Goal: Transaction & Acquisition: Purchase product/service

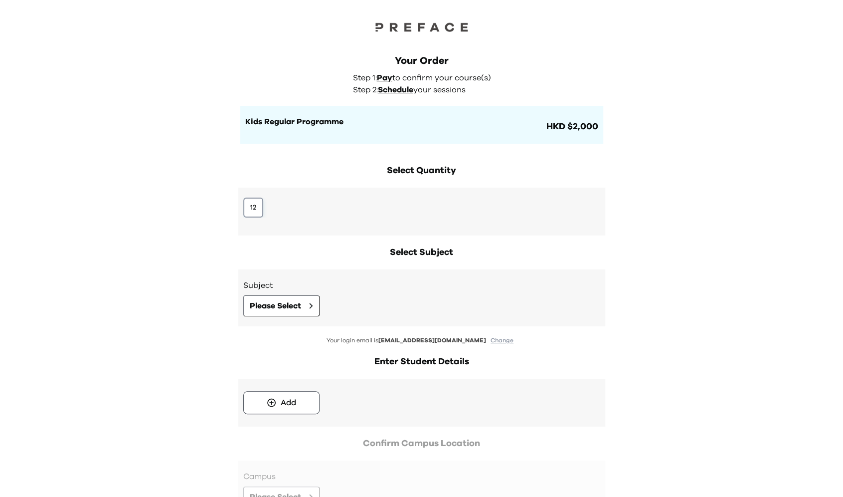
click at [261, 207] on button "12" at bounding box center [253, 207] width 20 height 20
click at [295, 305] on span "Please Select" at bounding box center [275, 306] width 51 height 12
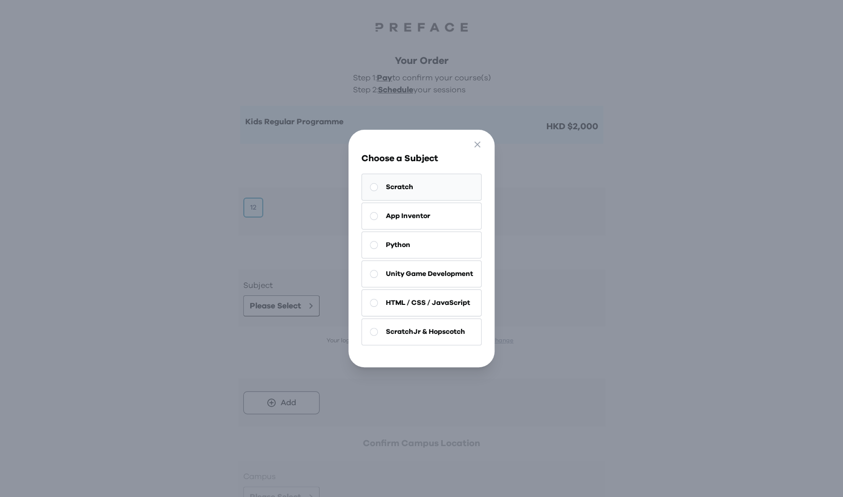
click at [390, 189] on span "Scratch" at bounding box center [399, 187] width 27 height 10
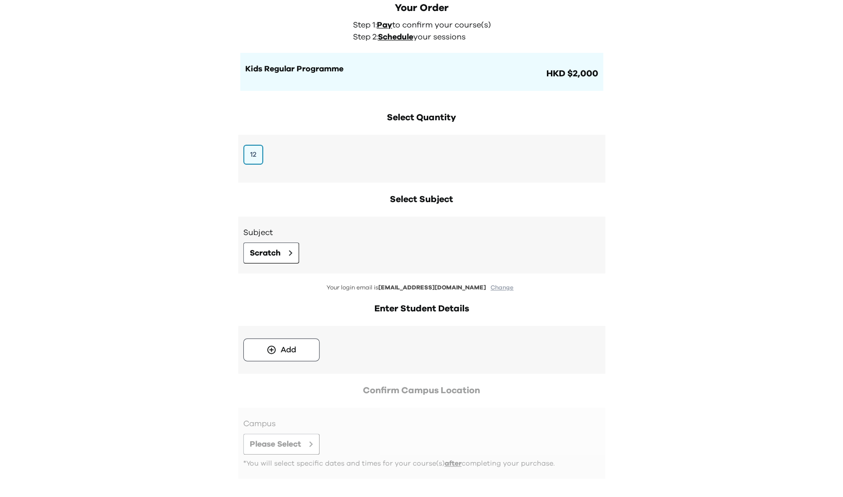
scroll to position [96, 0]
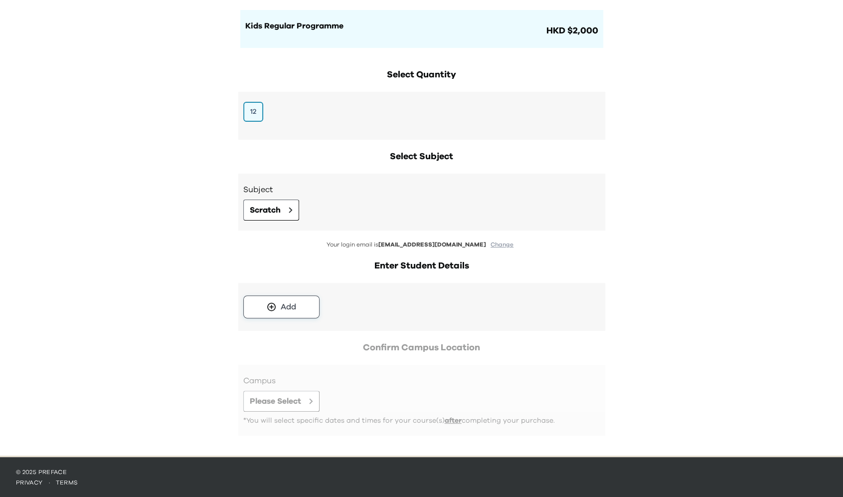
click at [277, 305] on button "Add" at bounding box center [281, 306] width 76 height 23
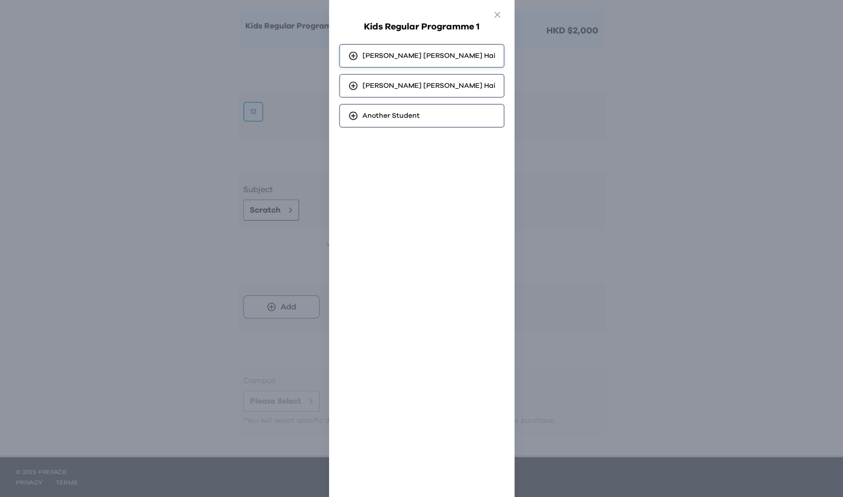
click at [399, 53] on span "Kingsley Ka Shing Hai" at bounding box center [429, 56] width 133 height 10
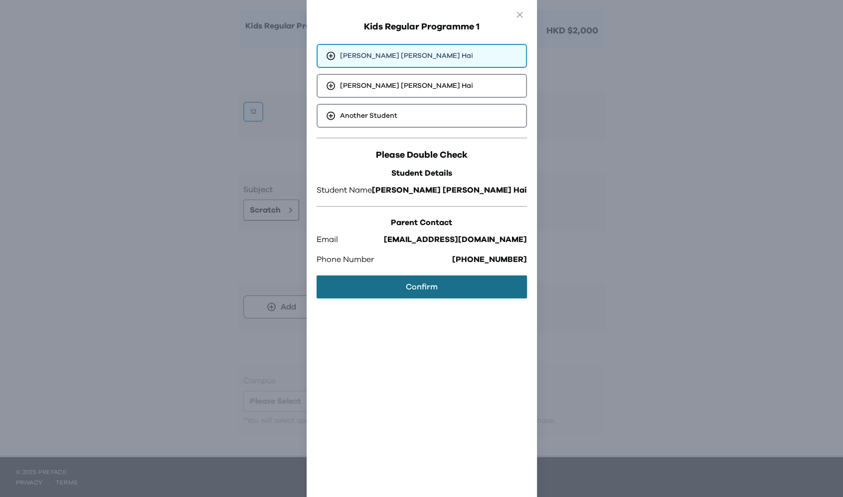
click at [381, 285] on button "Confirm" at bounding box center [422, 286] width 210 height 23
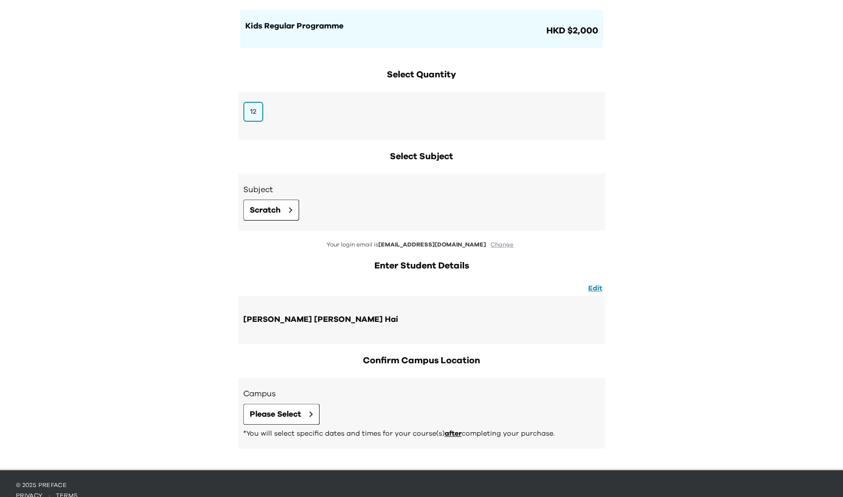
scroll to position [109, 0]
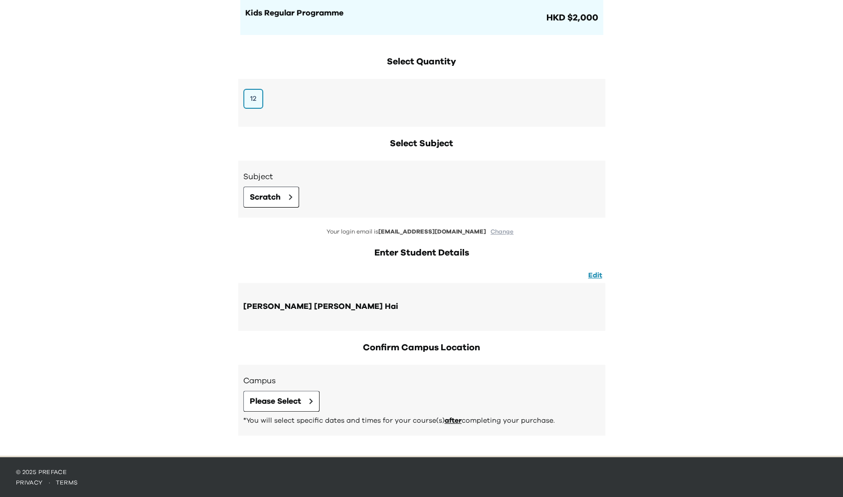
click at [272, 385] on h3 "Campus" at bounding box center [421, 381] width 357 height 12
click at [272, 392] on button "Please Select" at bounding box center [281, 400] width 76 height 21
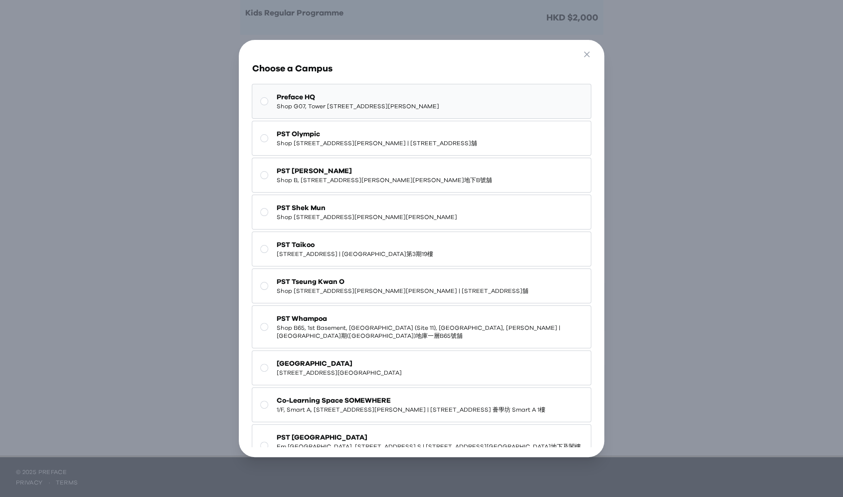
click at [338, 102] on span "Shop G07, Tower 535, 535 Jaffe Road, Causeway Bay | 銅鑼灣謝斐道535號Tower 535 地下G07號舖" at bounding box center [357, 106] width 163 height 8
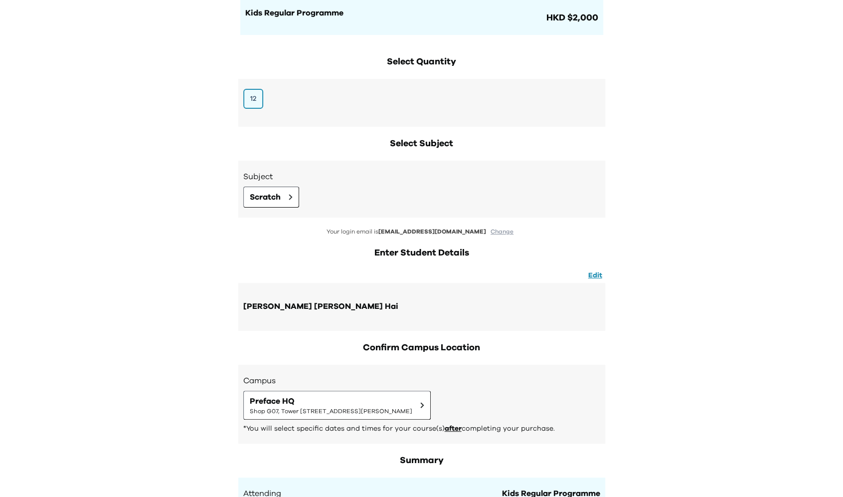
click at [99, 303] on div "Your Order Step 1: Pay to confirm your course(s) Step 2: Schedule your sessions…" at bounding box center [421, 481] width 843 height 1181
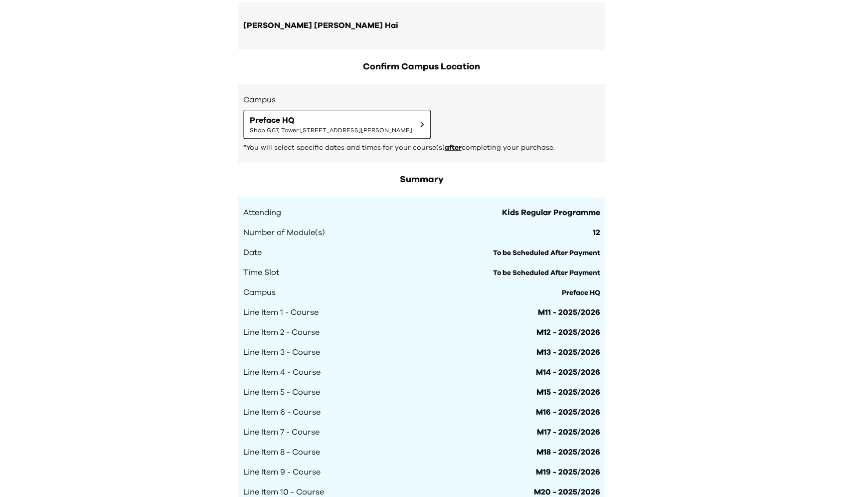
scroll to position [845, 0]
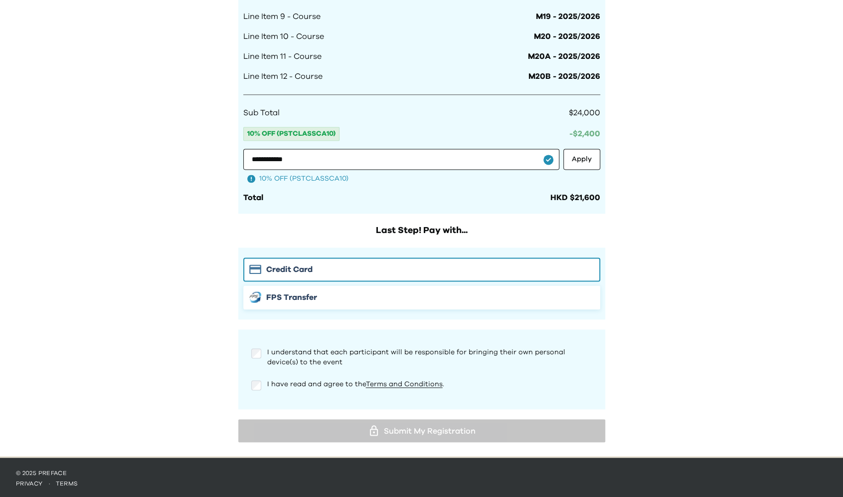
click at [272, 287] on button "FPS Transfer" at bounding box center [421, 297] width 357 height 24
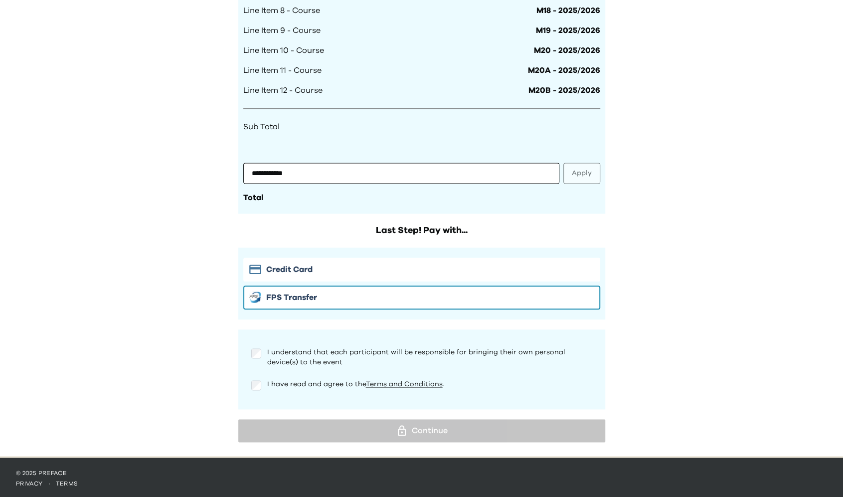
click at [258, 387] on div "I understand that each participant will be responsible for bringing their own p…" at bounding box center [421, 369] width 357 height 60
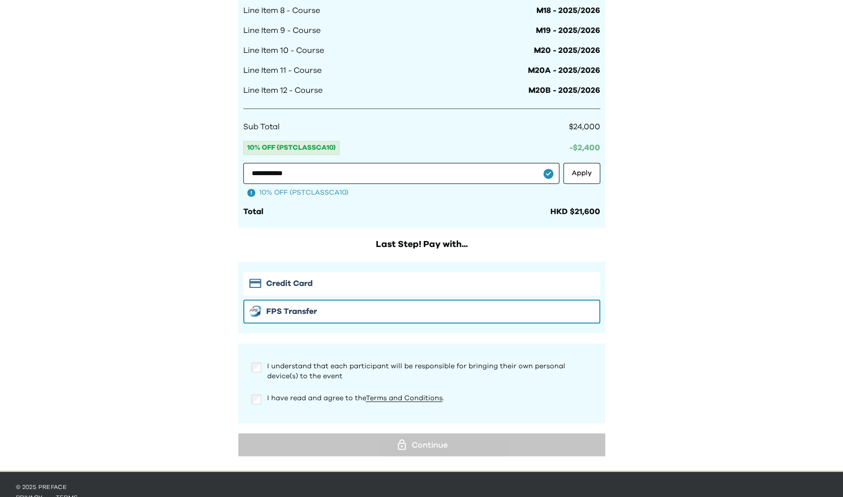
click at [256, 403] on div at bounding box center [256, 399] width 10 height 12
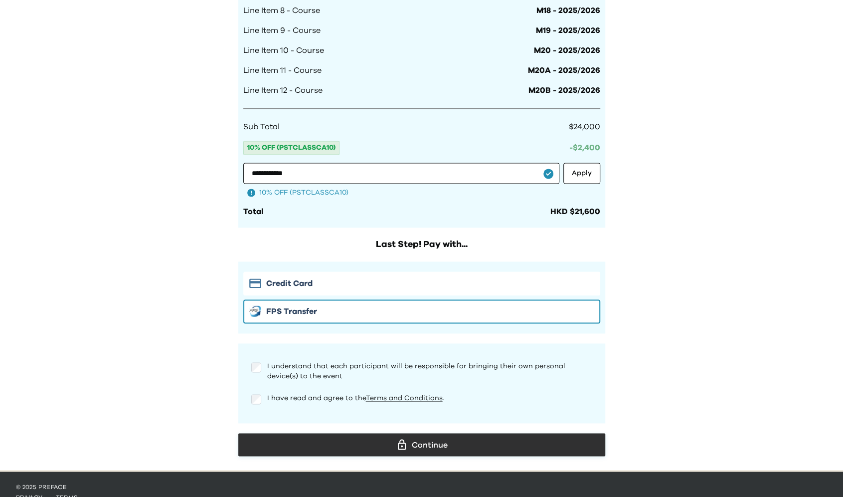
click at [337, 433] on button "Continue" at bounding box center [421, 444] width 367 height 23
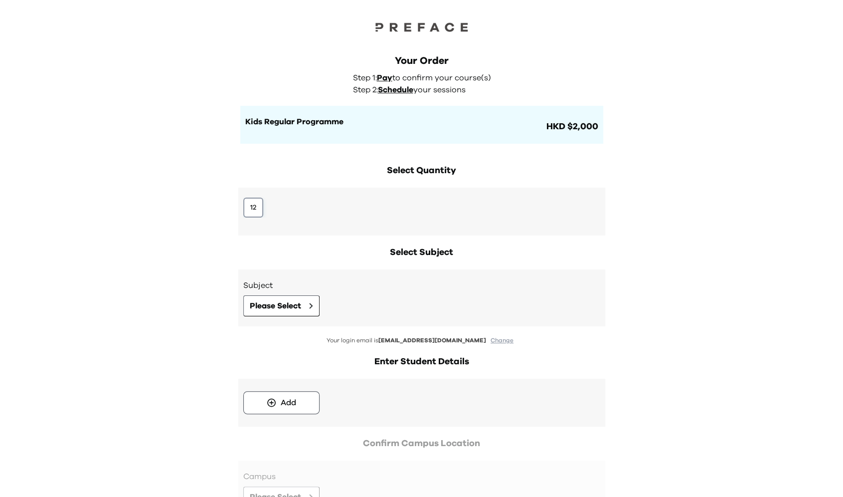
click at [256, 204] on button "12" at bounding box center [253, 207] width 20 height 20
click at [262, 308] on span "Please Select" at bounding box center [275, 306] width 51 height 12
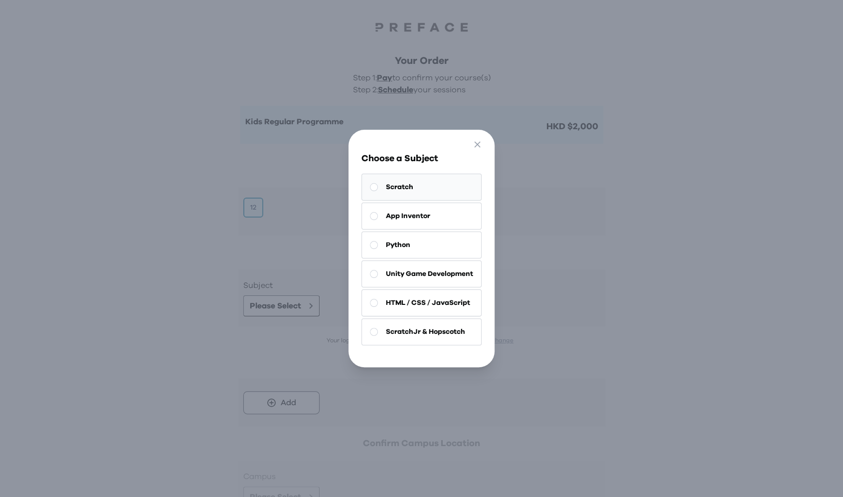
click at [392, 189] on span "Scratch" at bounding box center [399, 187] width 27 height 10
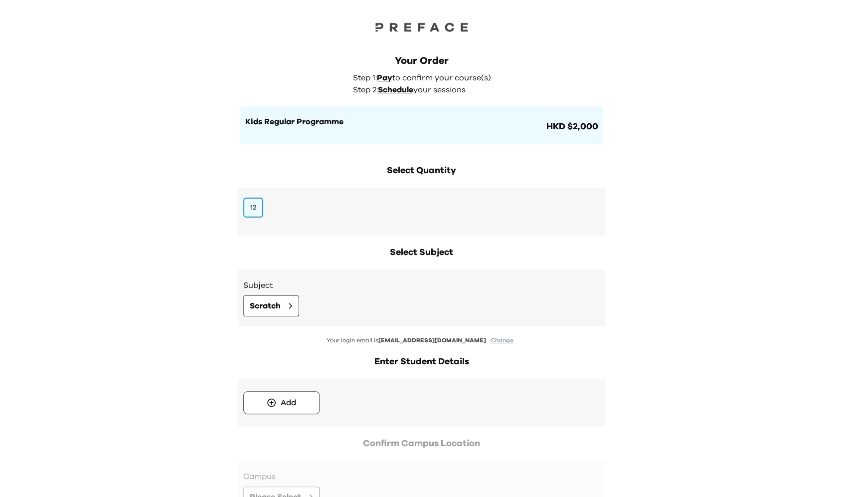
click at [273, 414] on div "Add" at bounding box center [421, 402] width 357 height 28
click at [275, 401] on icon at bounding box center [271, 402] width 8 height 8
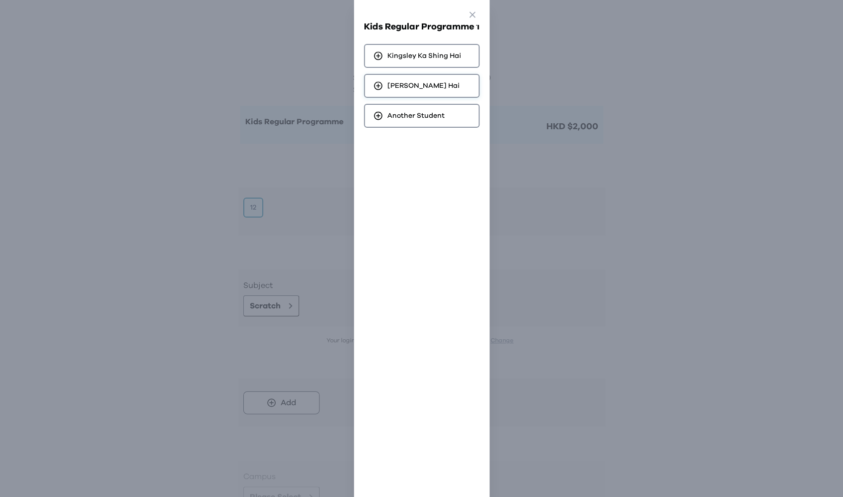
click at [437, 91] on div "Victoria Ka Yan Hai" at bounding box center [422, 86] width 116 height 24
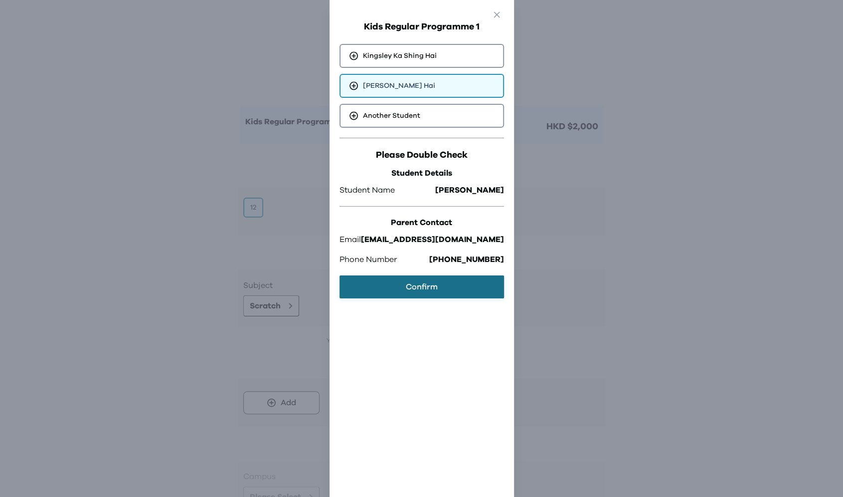
click at [428, 290] on button "Confirm" at bounding box center [422, 286] width 165 height 23
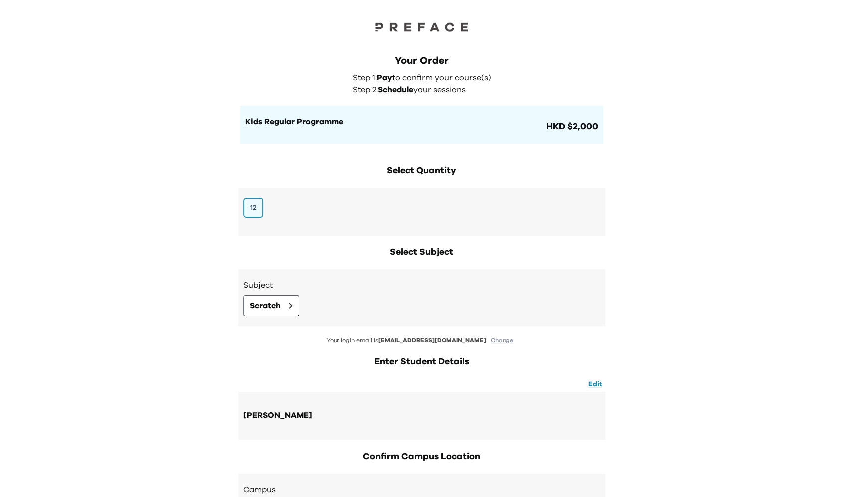
scroll to position [109, 0]
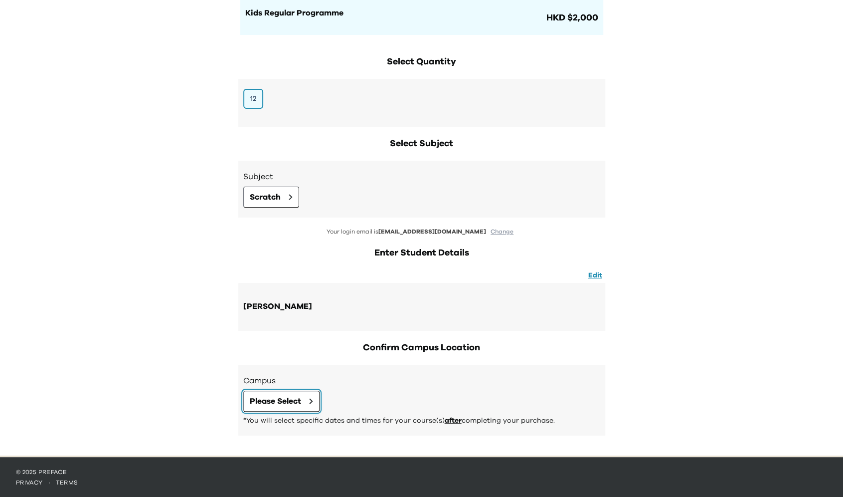
click at [272, 398] on span "Please Select" at bounding box center [275, 401] width 51 height 12
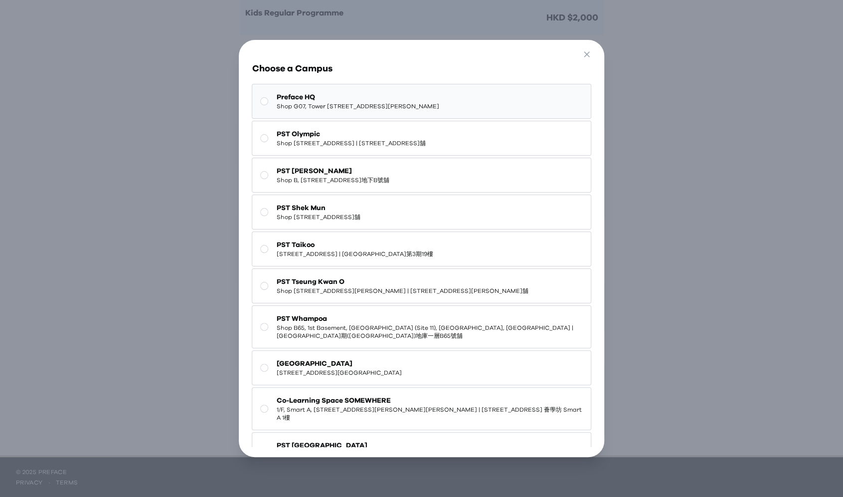
click at [339, 108] on span "Shop G07, Tower 535, 535 Jaffe Road, Causeway Bay | 銅鑼灣謝斐道535號Tower 535 地下G07號舖" at bounding box center [357, 106] width 163 height 8
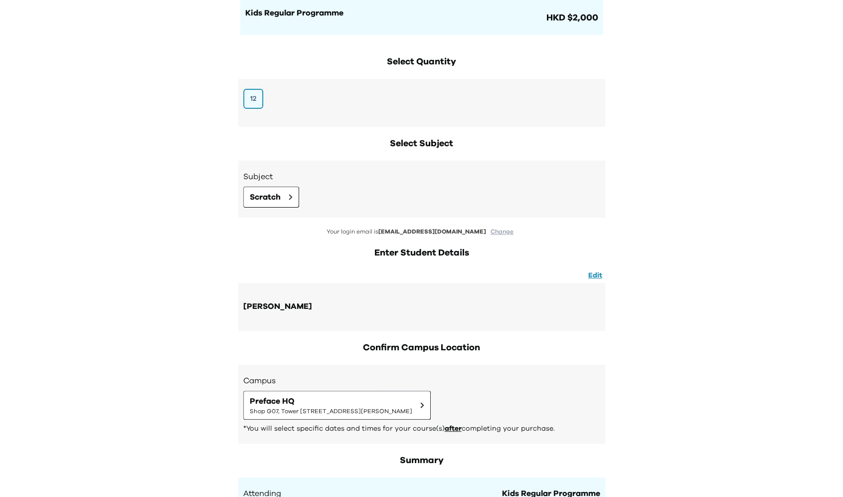
click at [146, 196] on div "Your Order Step 1: Pay to confirm your course(s) Step 2: Schedule your sessions…" at bounding box center [421, 481] width 843 height 1181
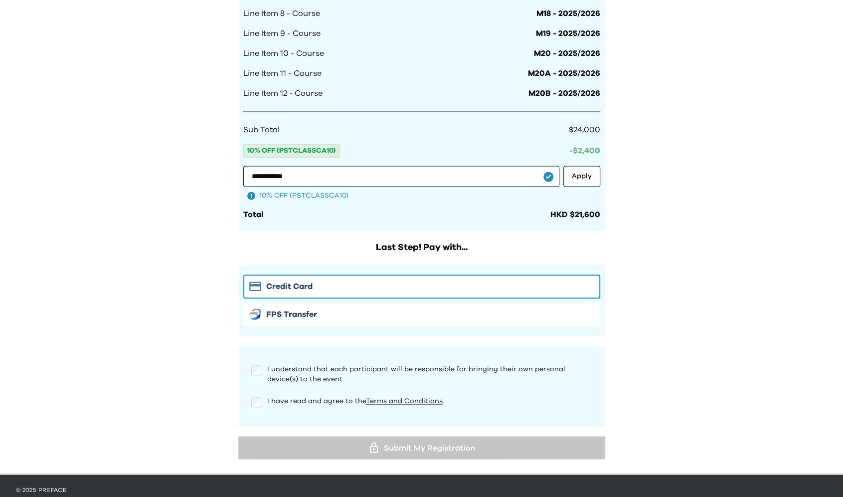
scroll to position [845, 0]
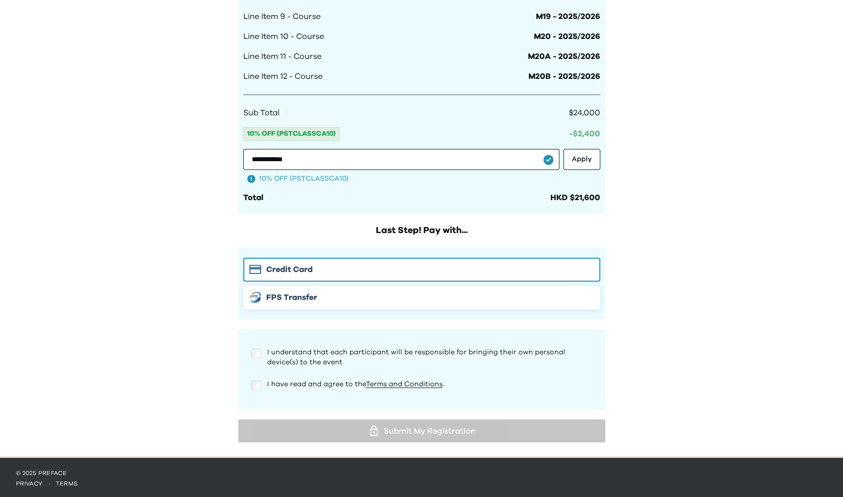
click at [286, 287] on button "FPS Transfer" at bounding box center [421, 297] width 357 height 24
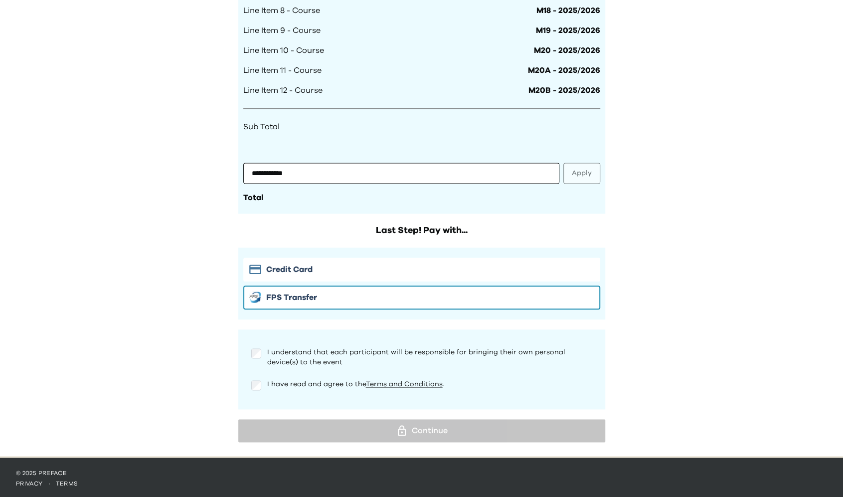
click at [263, 343] on div "I understand that each participant will be responsible for bringing their own p…" at bounding box center [421, 355] width 357 height 32
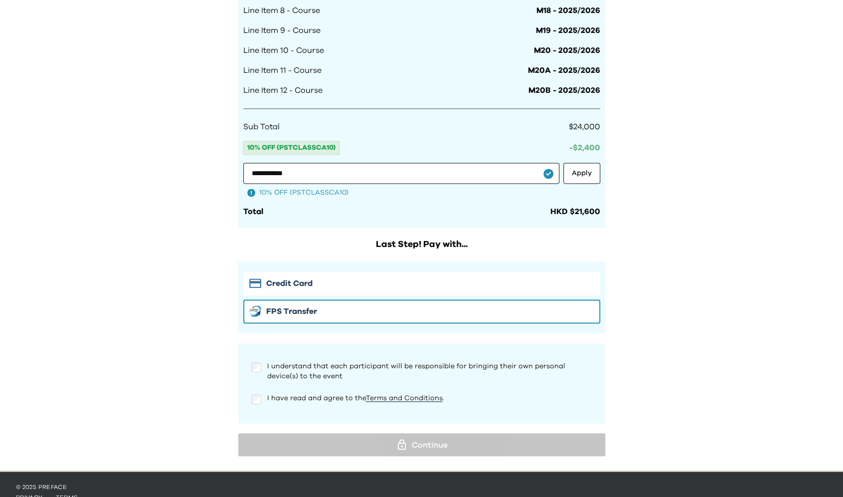
click at [261, 363] on div "I understand that each participant will be responsible for bringing their own p…" at bounding box center [421, 371] width 341 height 20
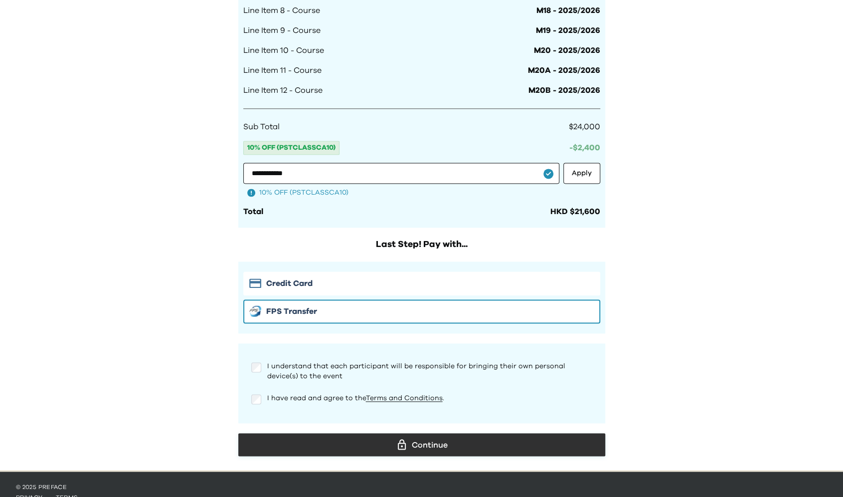
click at [289, 433] on button "Continue" at bounding box center [421, 444] width 367 height 23
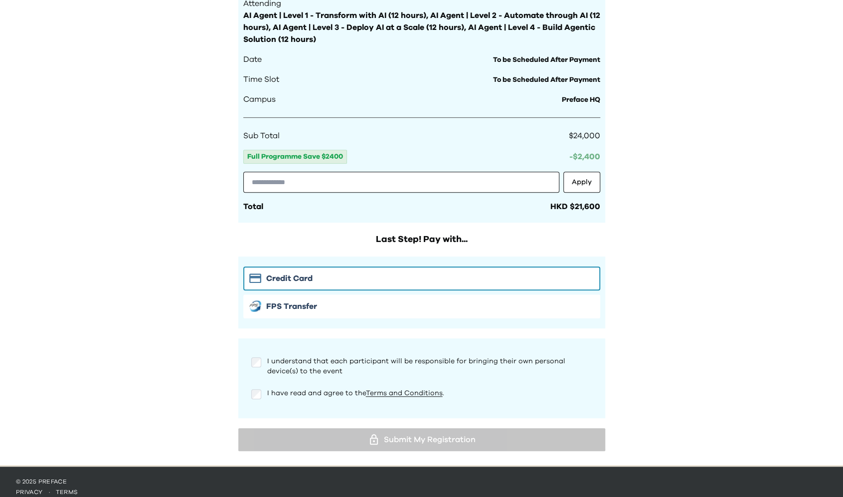
scroll to position [421, 0]
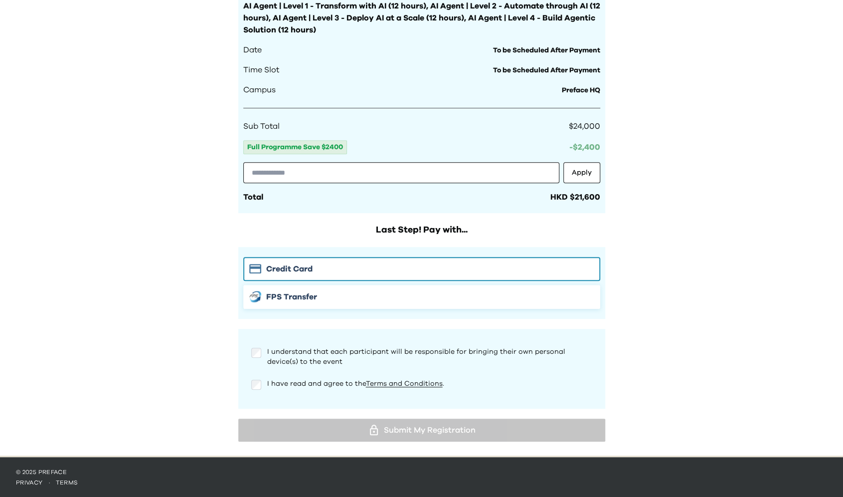
click at [264, 299] on div "FPS Transfer" at bounding box center [421, 297] width 345 height 12
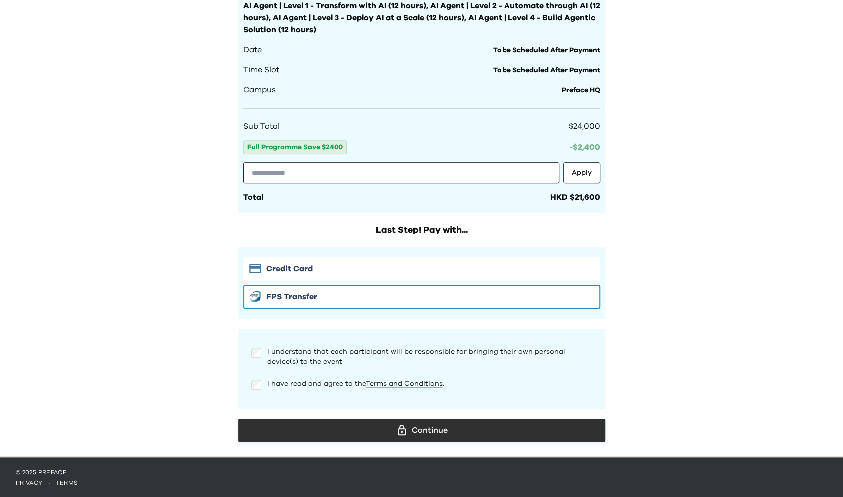
click at [317, 418] on button "Continue" at bounding box center [421, 429] width 367 height 23
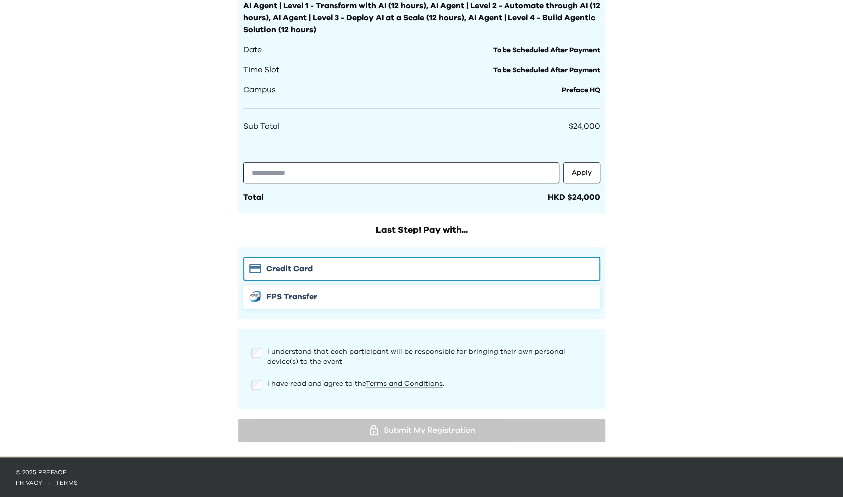
click at [277, 299] on span "FPS Transfer" at bounding box center [291, 297] width 51 height 12
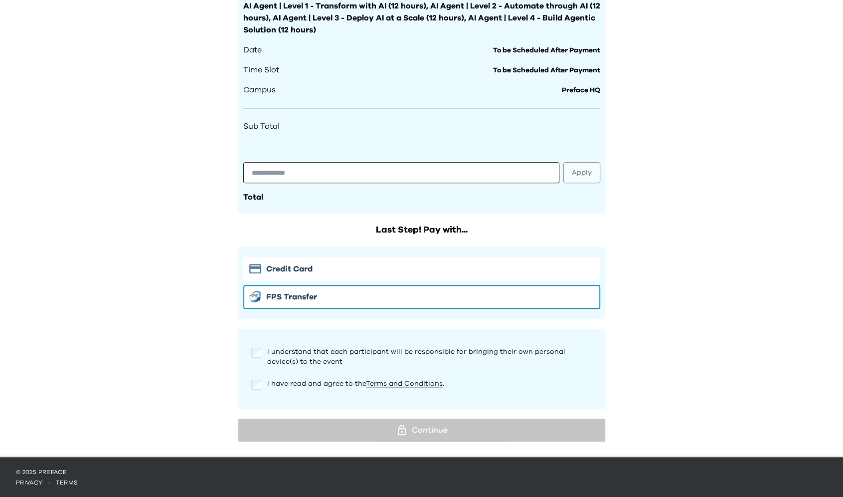
scroll to position [408, 0]
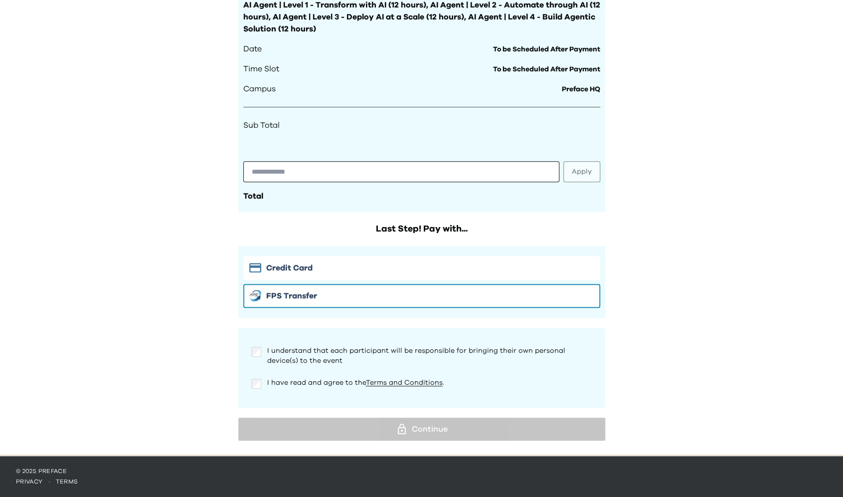
click at [255, 359] on div "I understand that each participant will be responsible for bringing their own p…" at bounding box center [421, 356] width 341 height 20
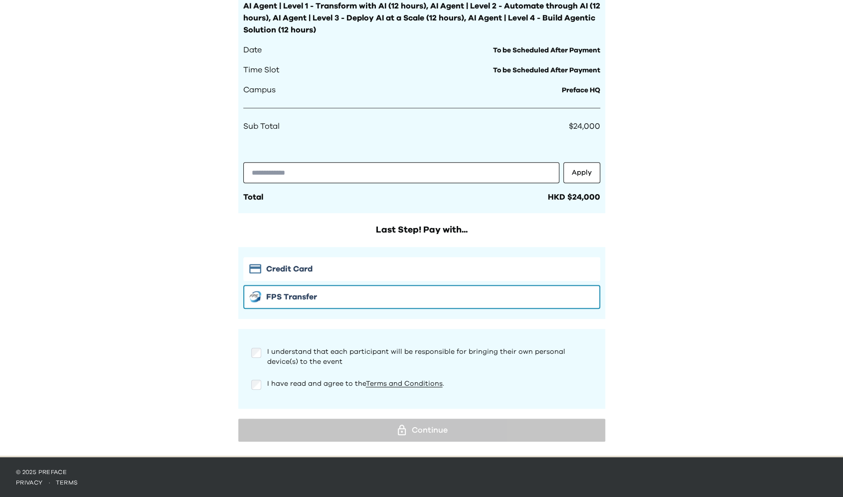
click at [258, 399] on div "I understand that each participant will be responsible for bringing their own p…" at bounding box center [421, 369] width 367 height 80
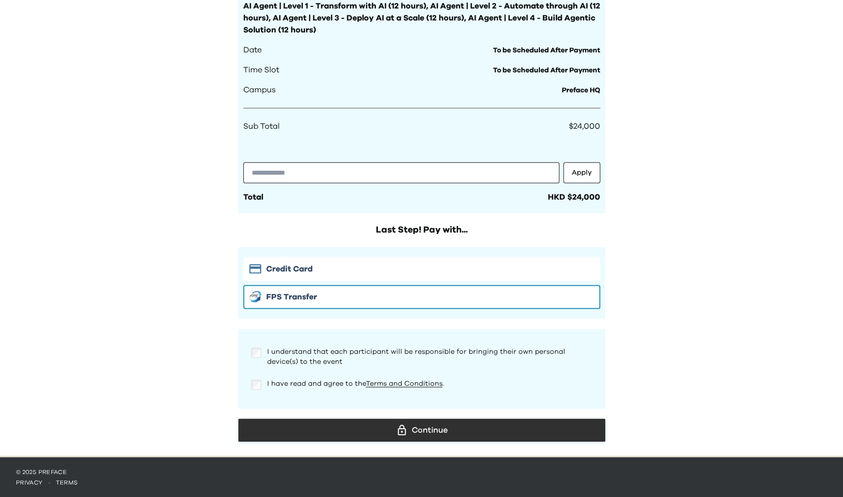
click at [319, 433] on div "Continue" at bounding box center [421, 429] width 351 height 15
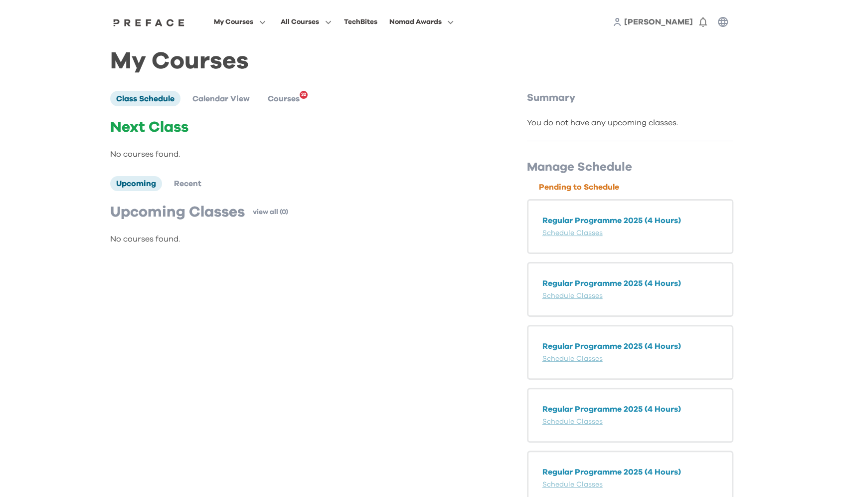
click at [116, 163] on div "Next Class No courses found. Upcoming Recent Upcoming Classes view all (0) No c…" at bounding box center [297, 181] width 375 height 127
click at [283, 95] on span "Courses" at bounding box center [284, 99] width 32 height 8
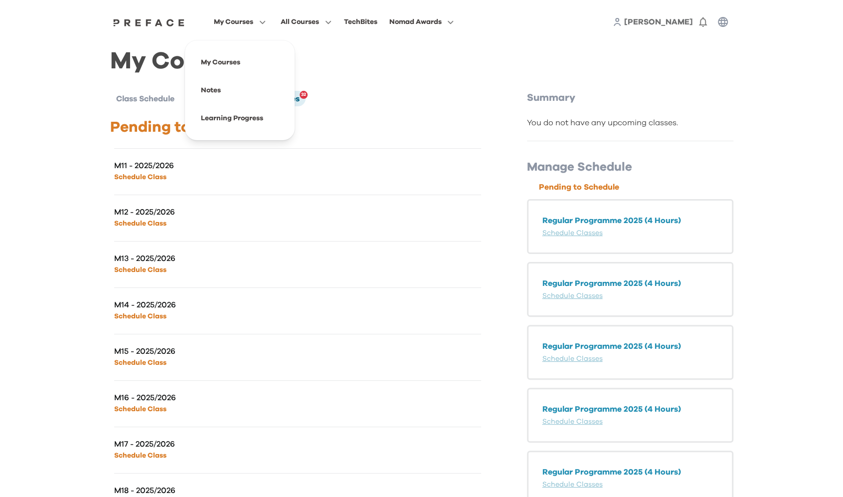
click at [226, 20] on span "My Courses" at bounding box center [233, 22] width 39 height 12
click at [296, 10] on div "My Courses All Courses Bootcamps 1:1 TechBites Nomad Awards Hermann 0" at bounding box center [422, 22] width 638 height 44
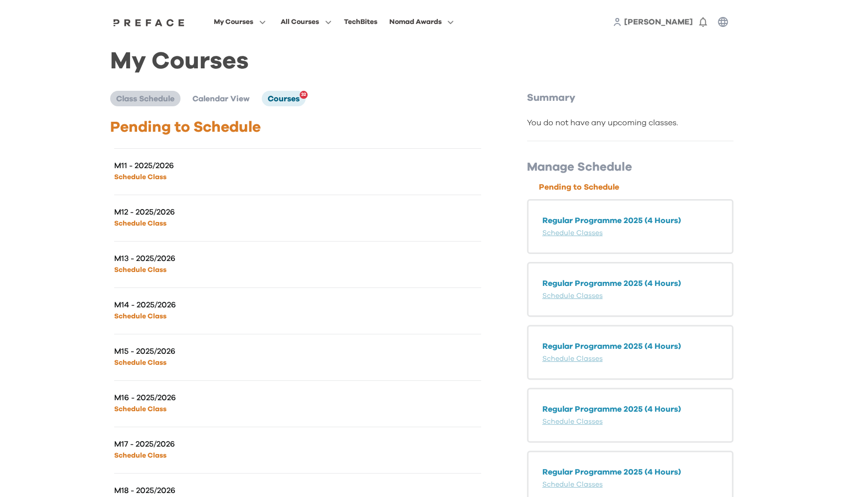
click at [152, 96] on span "Class Schedule" at bounding box center [145, 99] width 58 height 8
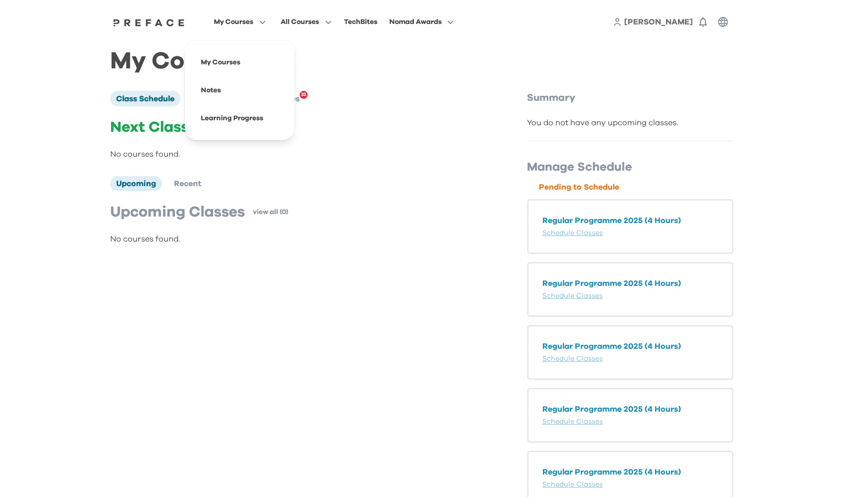
click at [231, 20] on span "My Courses" at bounding box center [233, 22] width 39 height 12
click at [218, 86] on span at bounding box center [240, 90] width 94 height 28
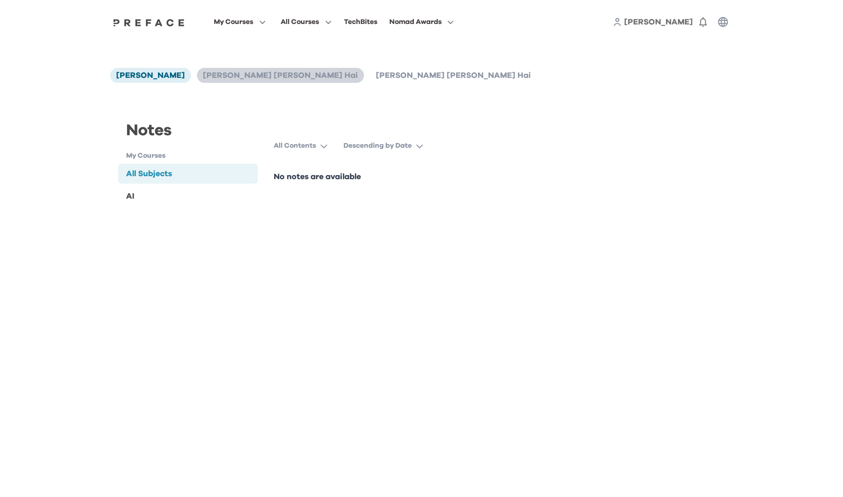
click at [258, 73] on span "[PERSON_NAME] [PERSON_NAME] Hai" at bounding box center [280, 75] width 155 height 8
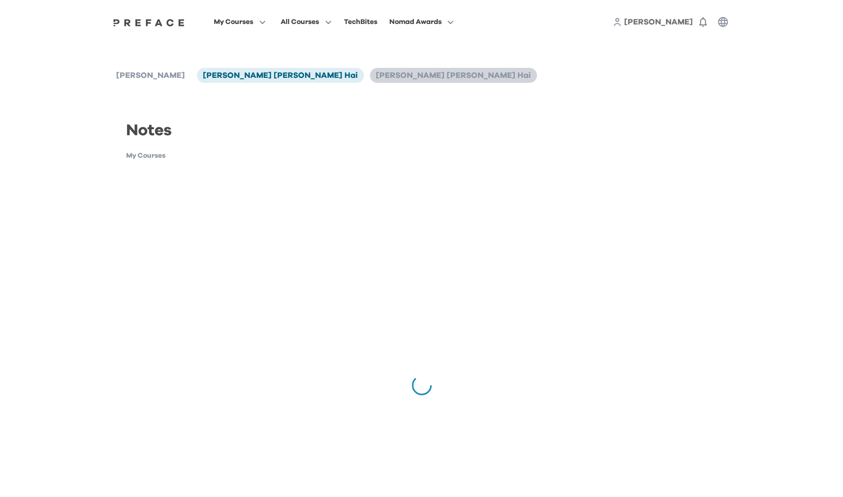
click at [376, 73] on span "[PERSON_NAME] [PERSON_NAME] Hai" at bounding box center [453, 75] width 155 height 8
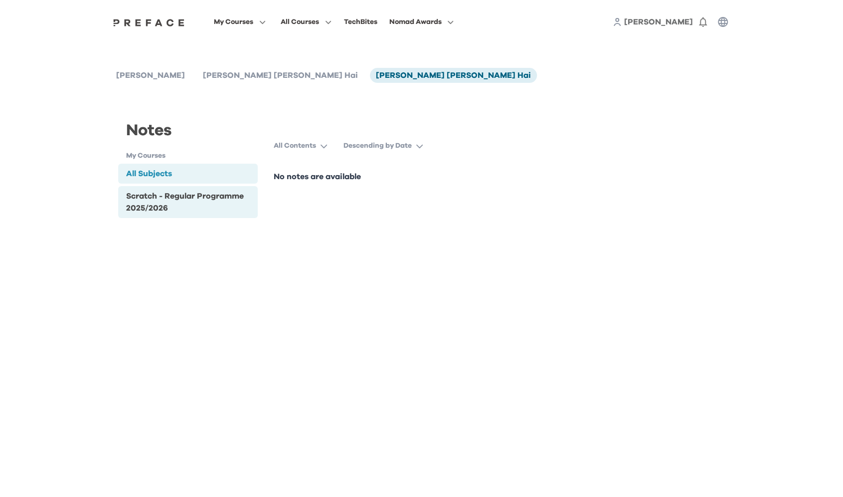
click at [204, 212] on div "Scratch - Regular Programme 2025/2026" at bounding box center [190, 202] width 128 height 24
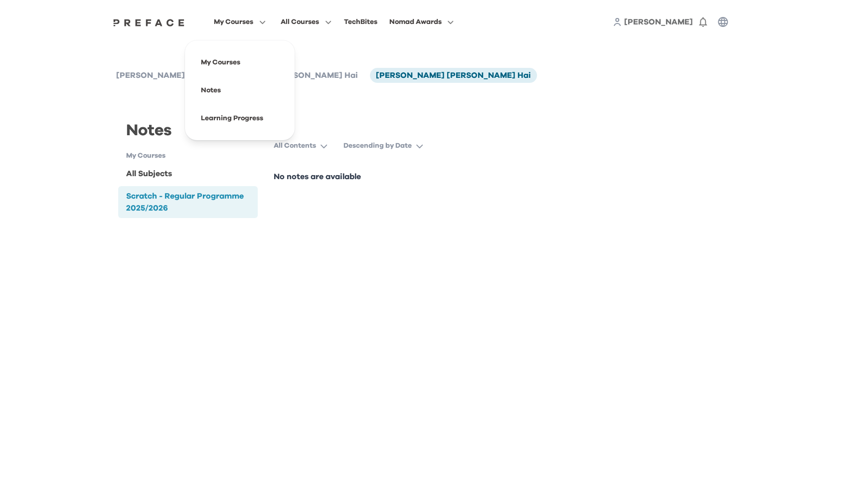
click at [243, 24] on span "My Courses" at bounding box center [233, 22] width 39 height 12
click at [226, 68] on span at bounding box center [240, 62] width 94 height 28
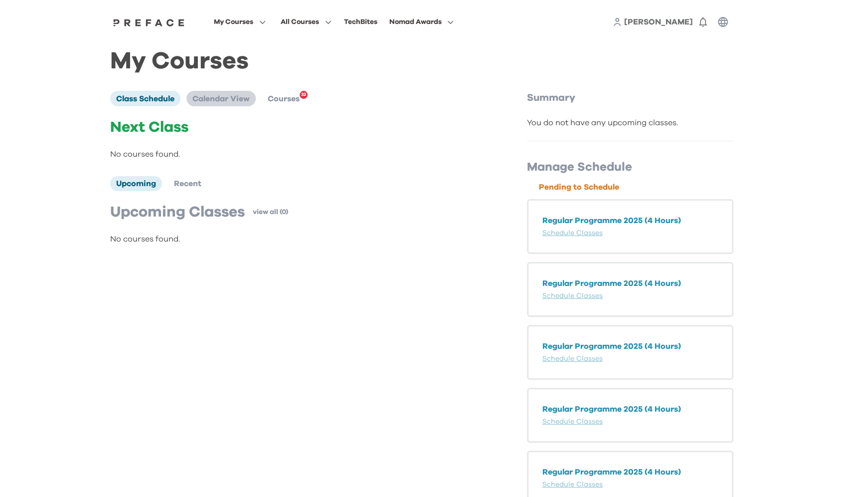
click at [210, 102] on span "Calendar View" at bounding box center [221, 99] width 57 height 8
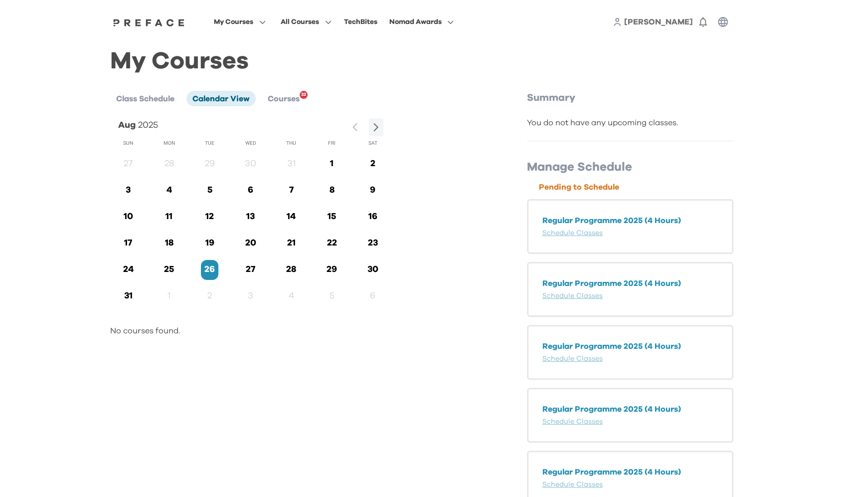
click at [683, 21] on span "[PERSON_NAME]" at bounding box center [658, 22] width 69 height 8
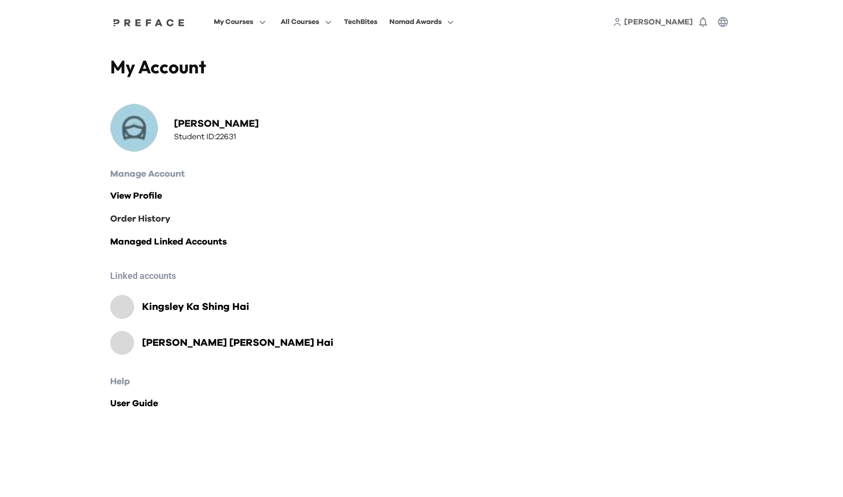
click at [146, 216] on link "Order History" at bounding box center [421, 219] width 623 height 14
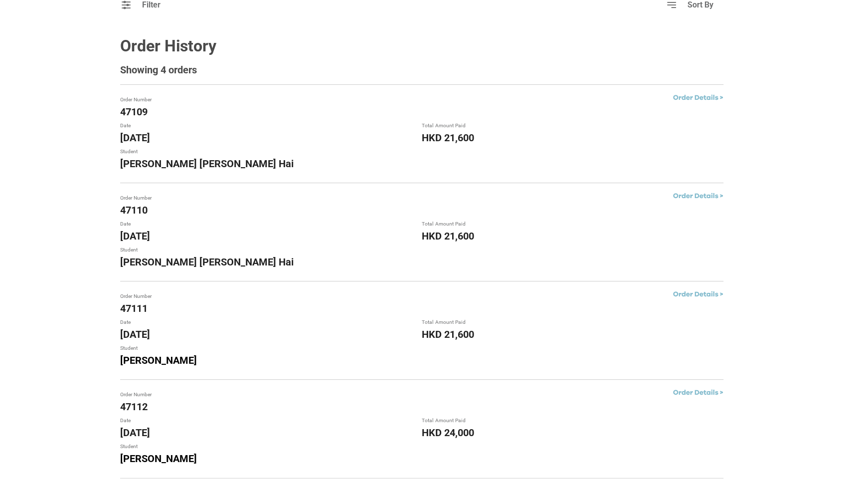
scroll to position [117, 0]
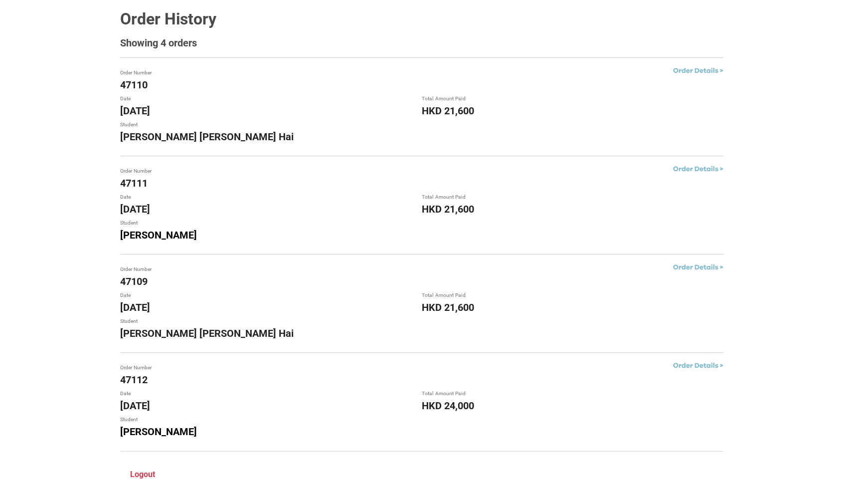
click at [696, 175] on div "Order Details >" at bounding box center [573, 177] width 302 height 26
click at [696, 171] on link "Order Details >" at bounding box center [698, 169] width 50 height 7
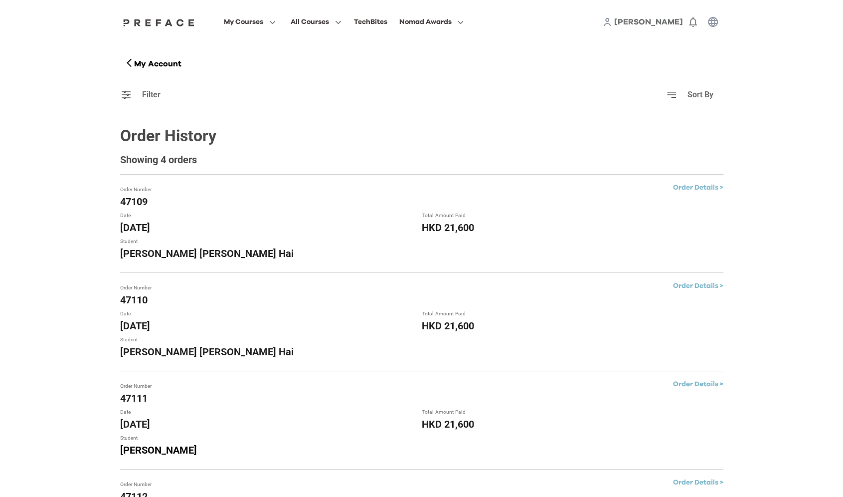
click at [676, 13] on div "[PERSON_NAME]" at bounding box center [663, 22] width 120 height 20
click at [668, 21] on span "[PERSON_NAME]" at bounding box center [648, 22] width 69 height 8
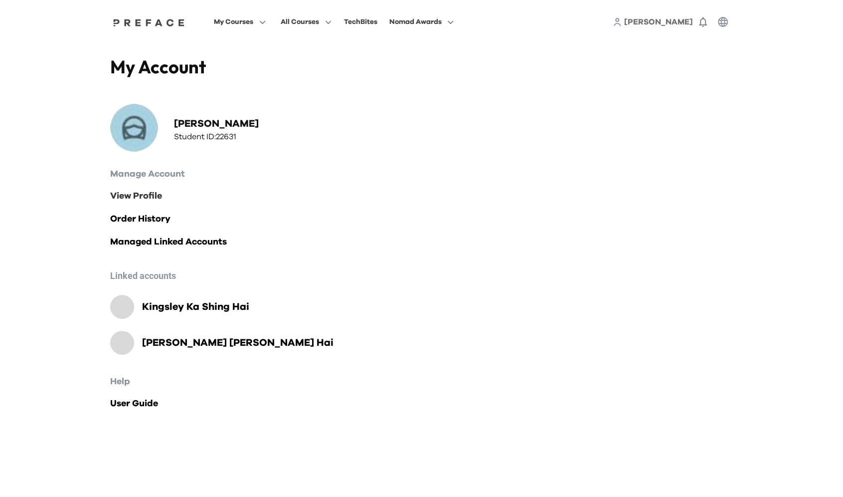
click at [145, 195] on link "View Profile" at bounding box center [421, 196] width 623 height 14
